Goal: Navigation & Orientation: Find specific page/section

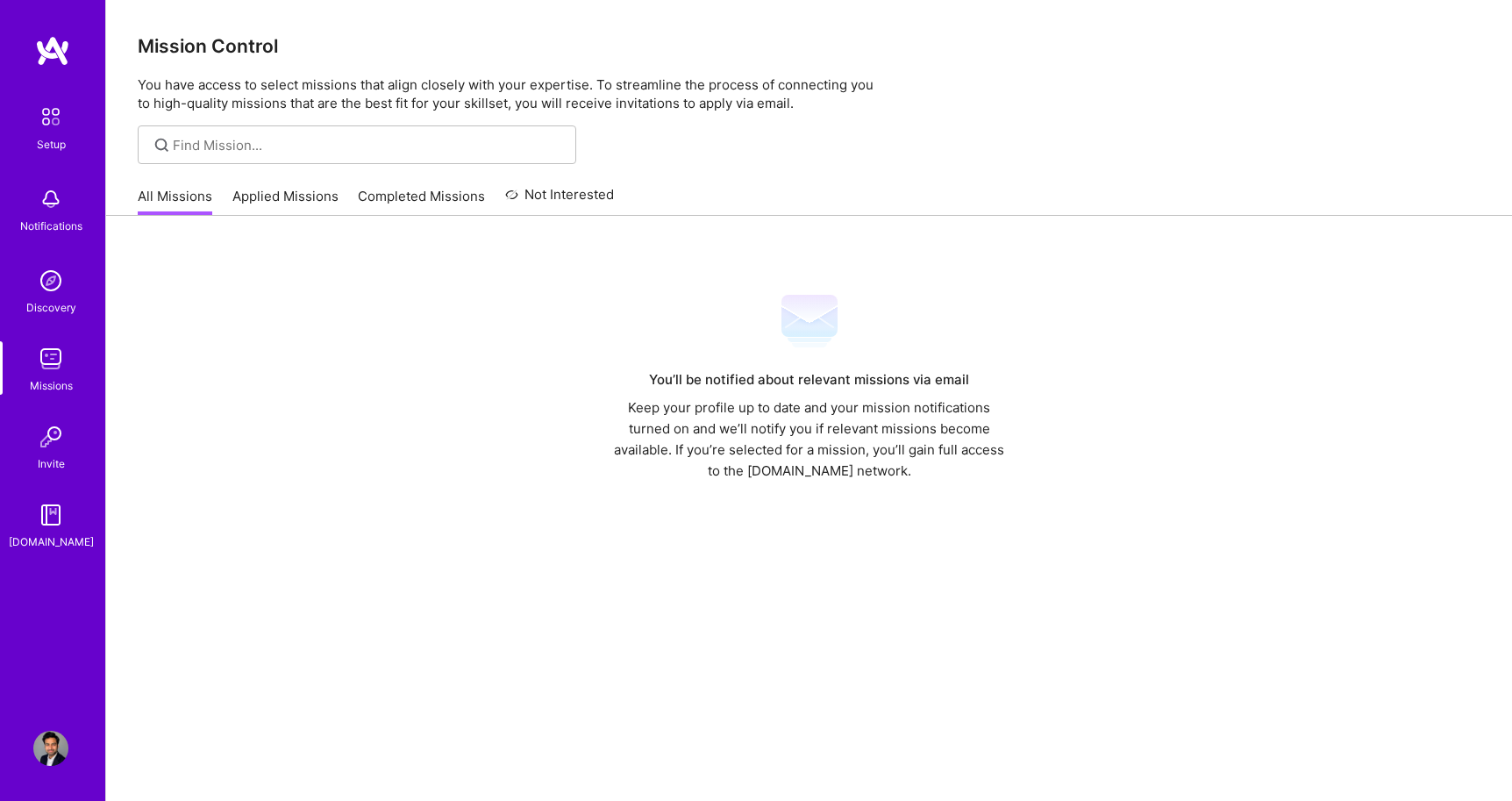
click at [37, 51] on img at bounding box center [53, 51] width 35 height 31
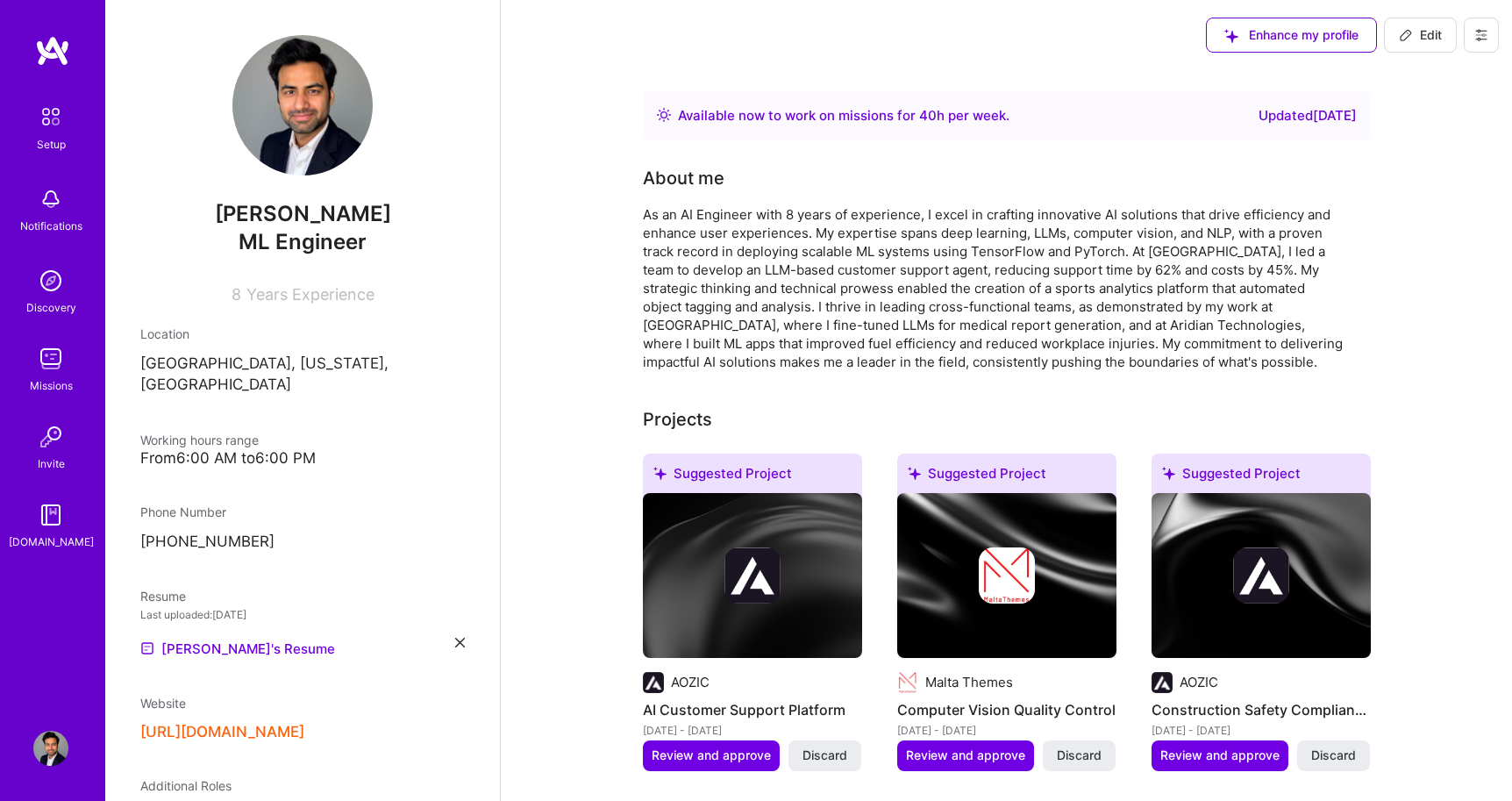
click at [47, 352] on img at bounding box center [51, 359] width 35 height 35
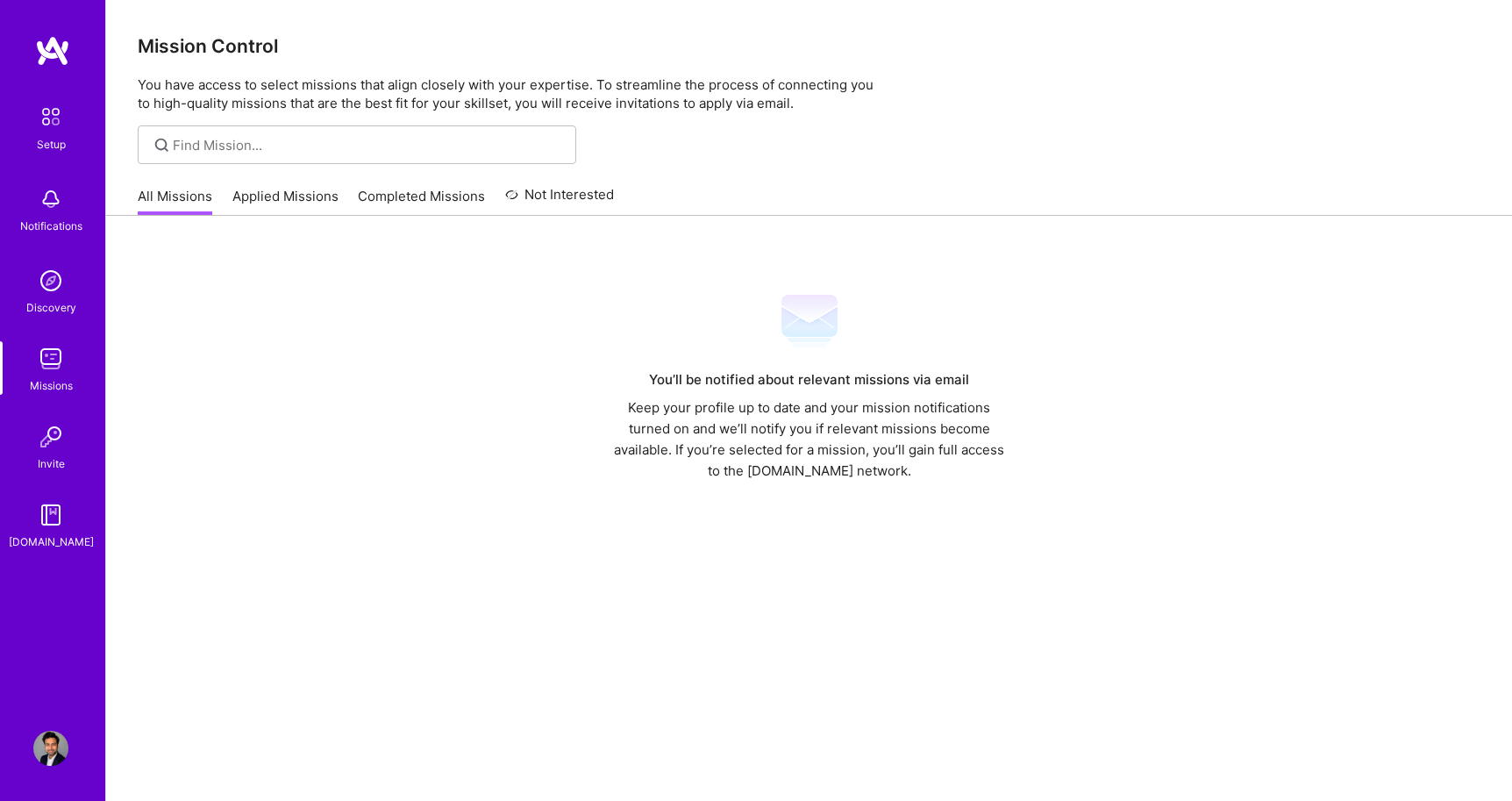
click at [64, 357] on img at bounding box center [51, 359] width 35 height 35
click at [49, 292] on img at bounding box center [51, 281] width 35 height 35
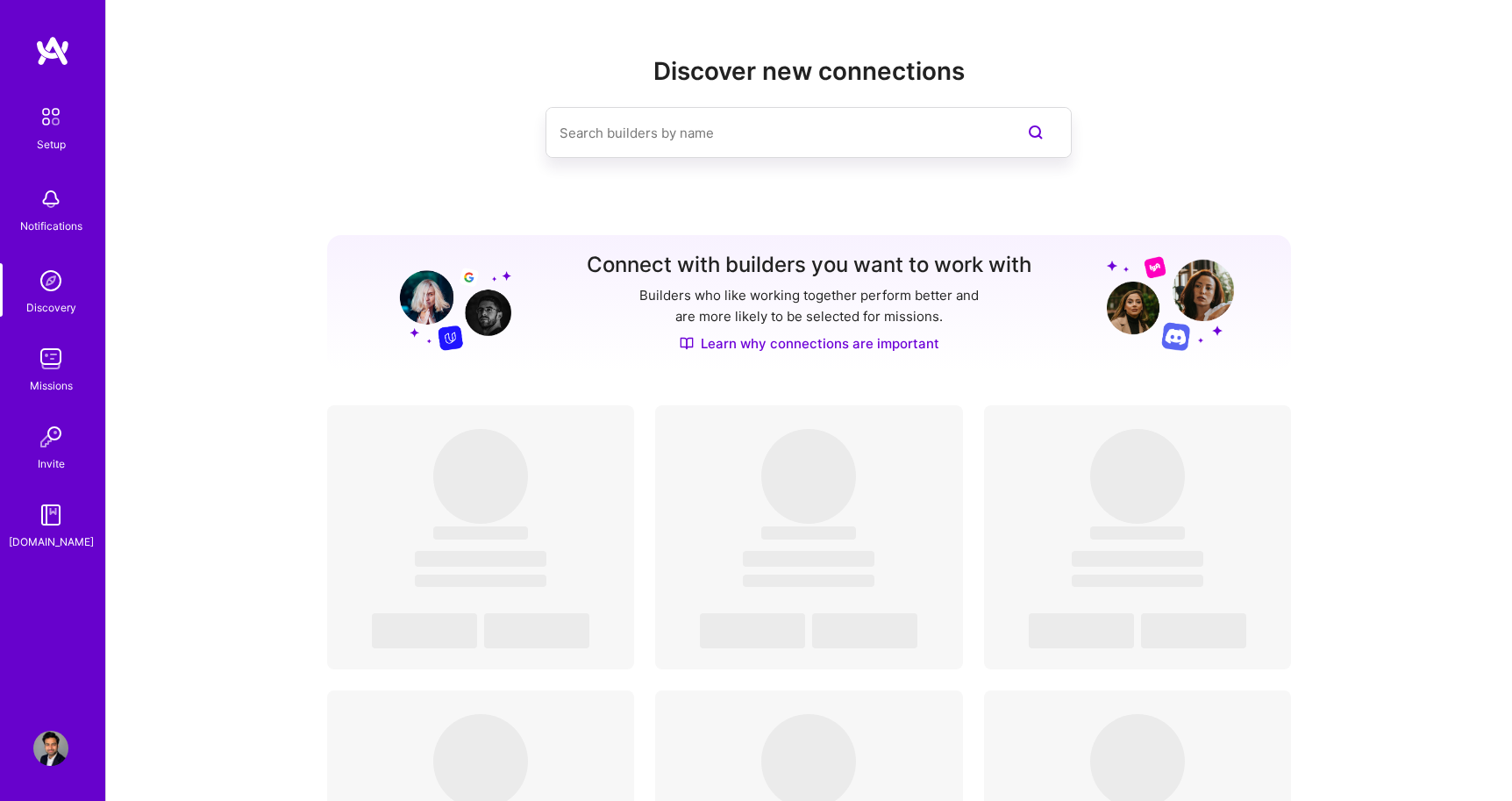
click at [163, 335] on div "Discover new connections Connect with builders you want to work with Builders w…" at bounding box center [809, 731] width 1406 height 1462
click at [48, 438] on img at bounding box center [51, 437] width 35 height 35
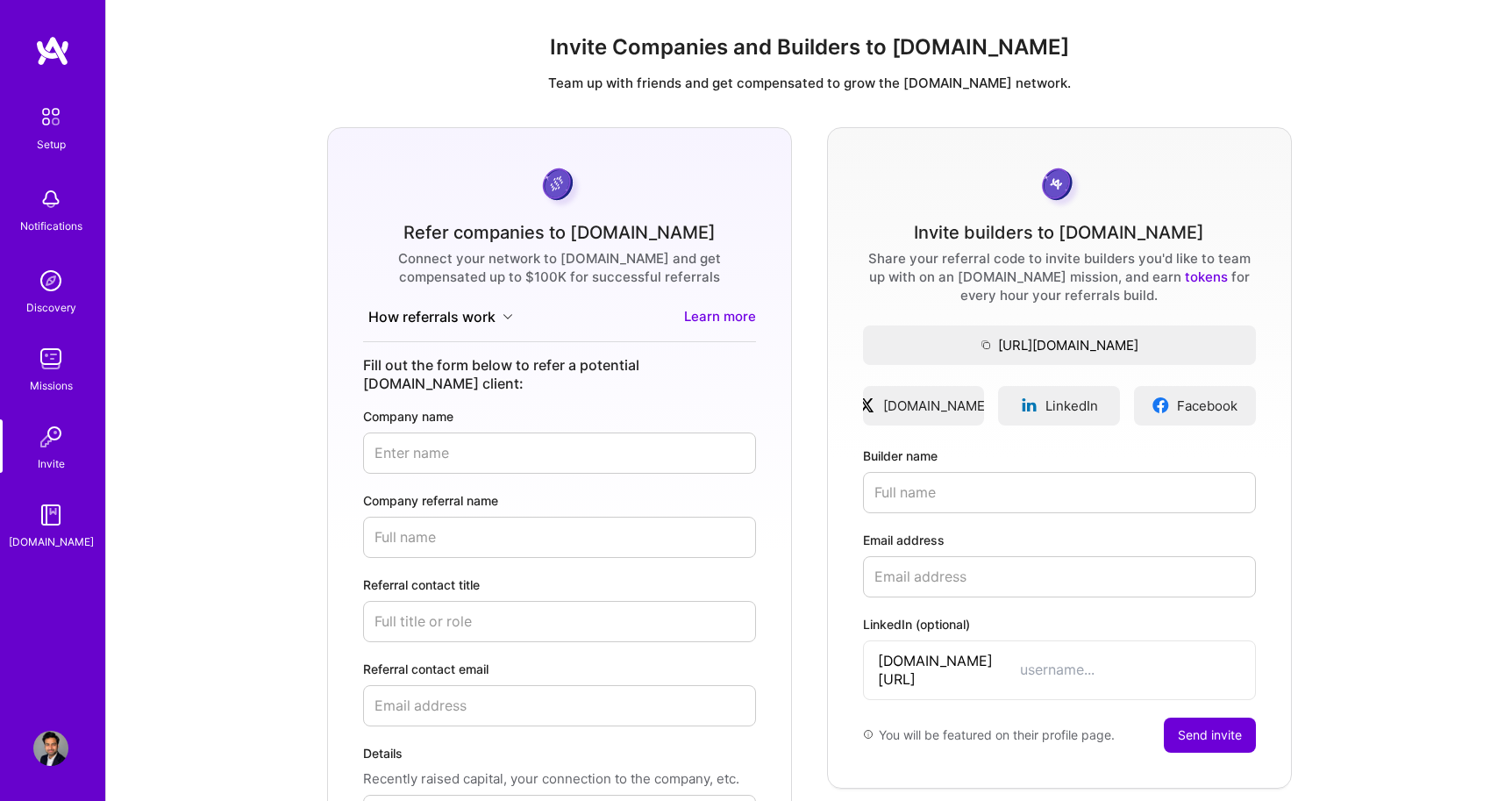
click at [55, 502] on img at bounding box center [51, 515] width 35 height 35
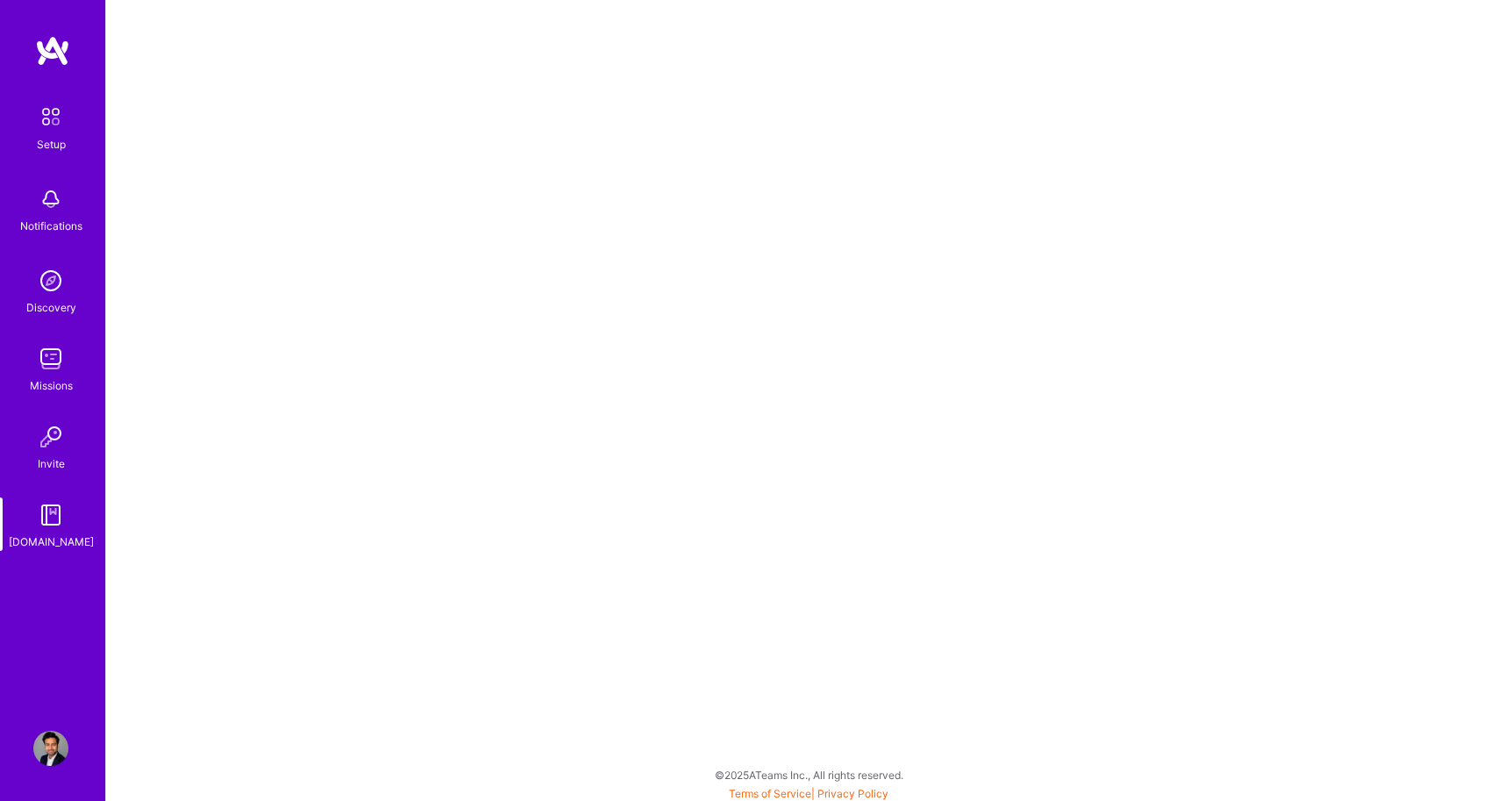
click at [46, 203] on img at bounding box center [51, 200] width 35 height 35
click at [33, 111] on img at bounding box center [51, 117] width 37 height 37
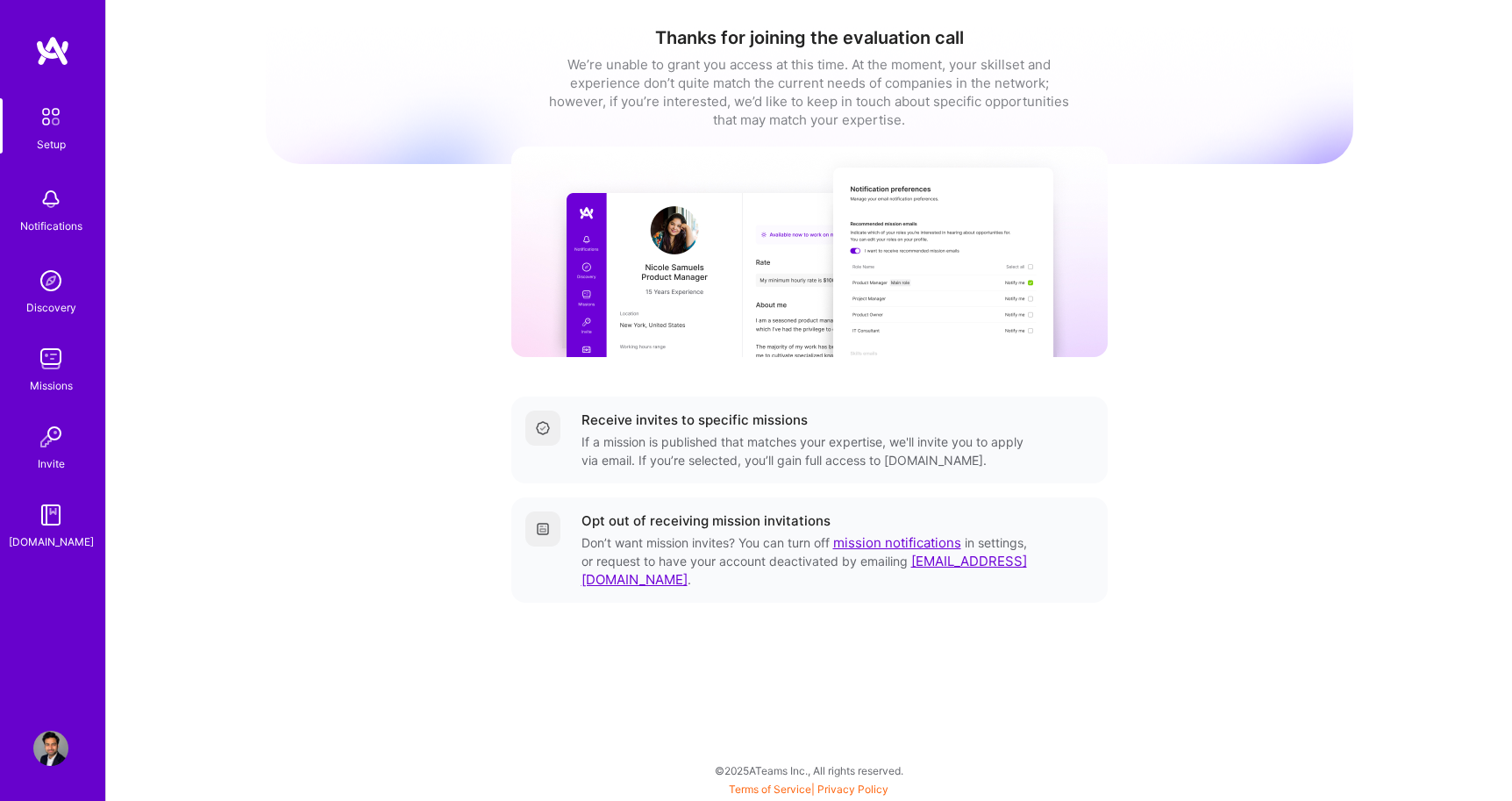
click at [54, 379] on div "Missions" at bounding box center [51, 385] width 43 height 19
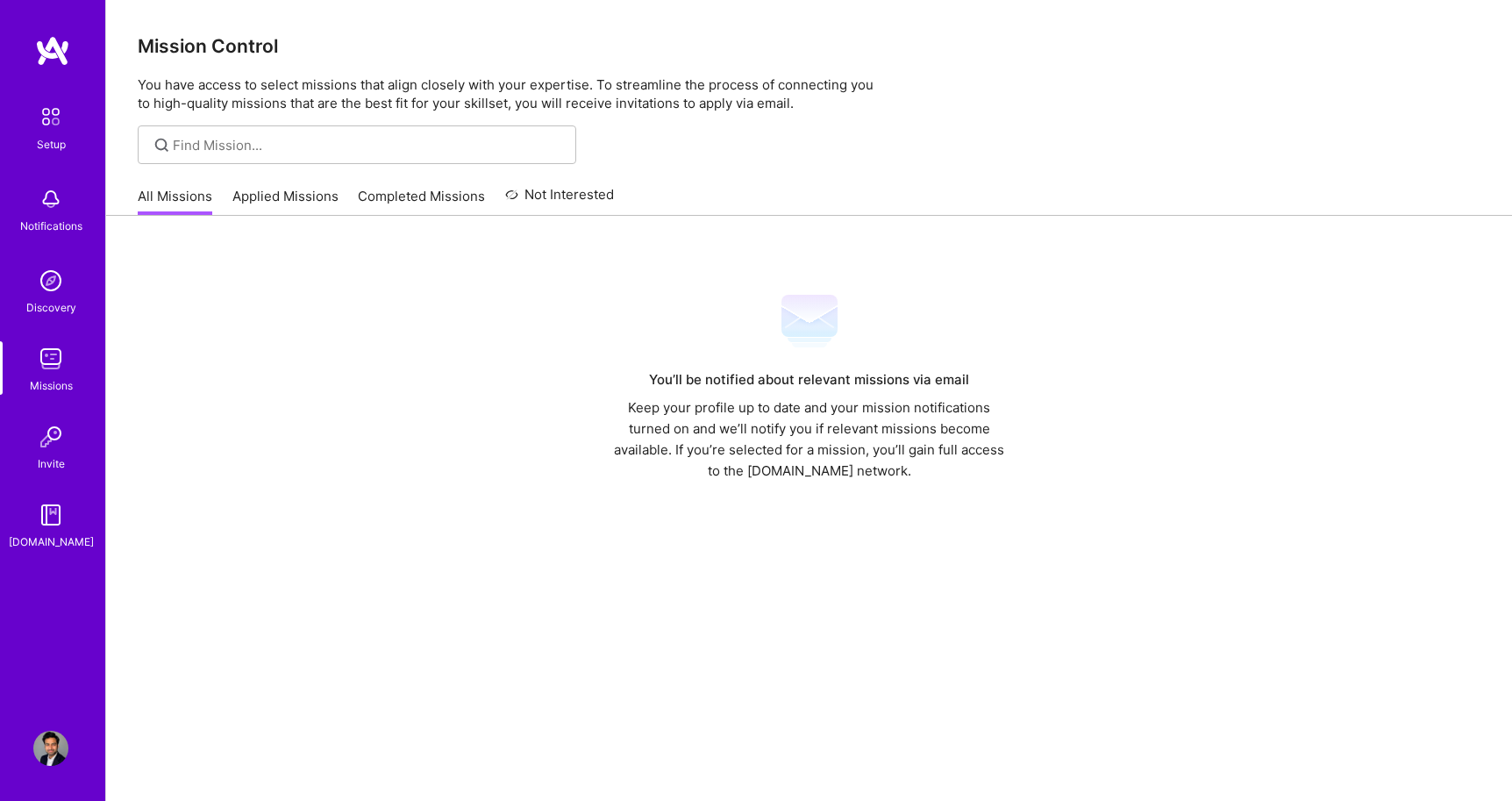
click at [290, 198] on link "Applied Missions" at bounding box center [286, 200] width 106 height 29
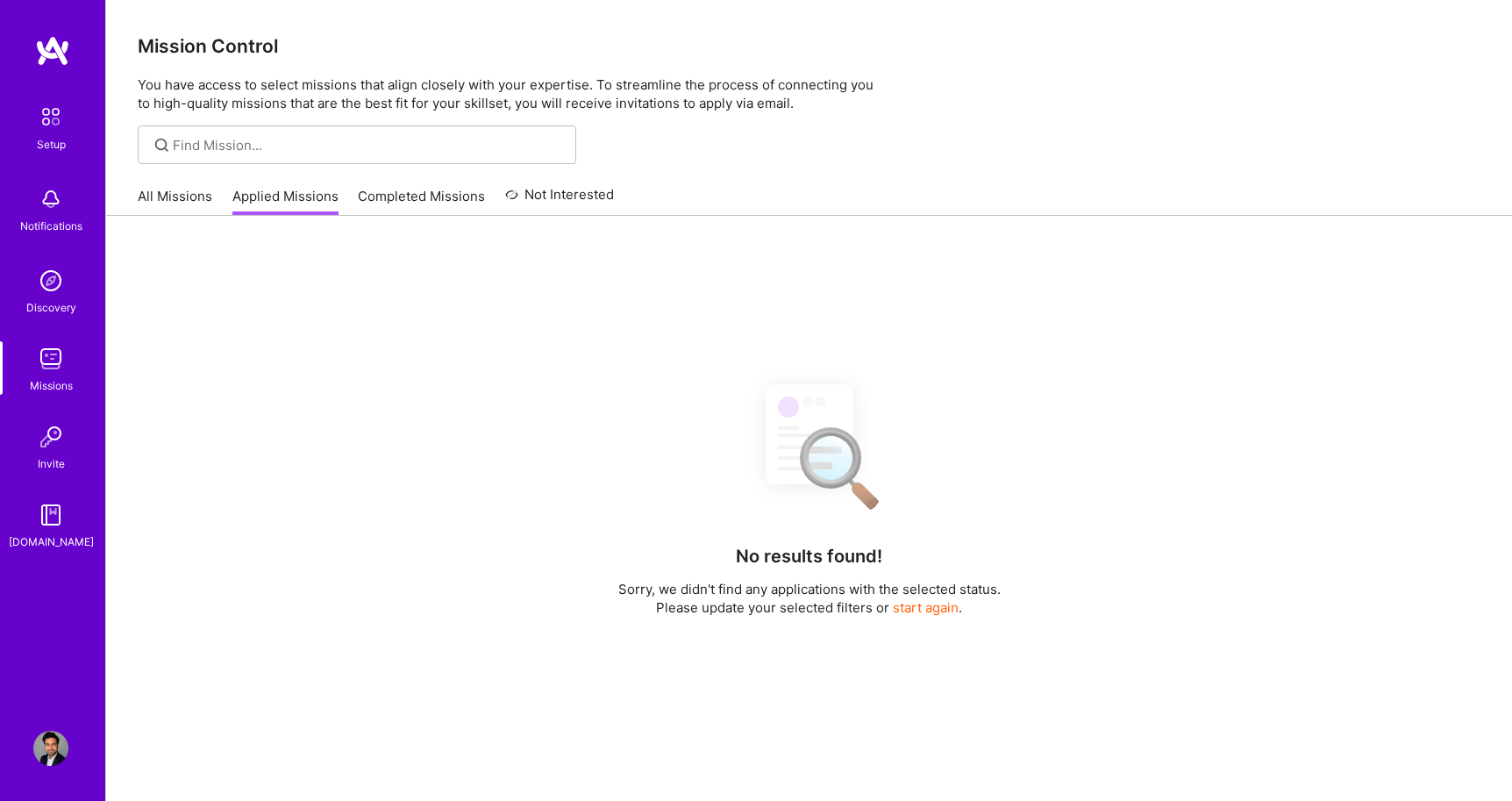
click at [178, 193] on link "All Missions" at bounding box center [175, 200] width 75 height 29
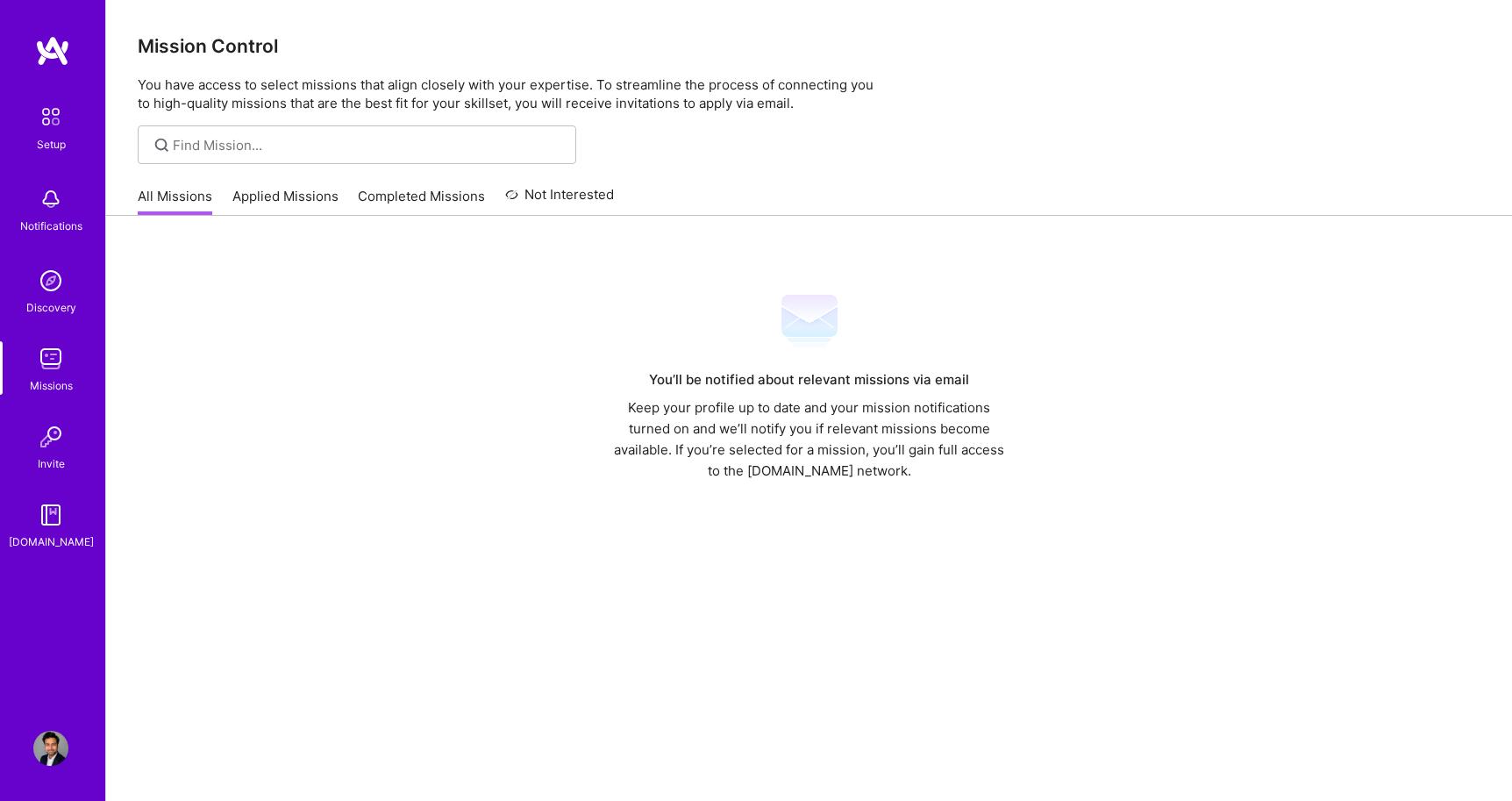
click at [884, 70] on div "Mission Control You have access to select missions that align closely with your…" at bounding box center [809, 56] width 1406 height 112
